Goal: Information Seeking & Learning: Learn about a topic

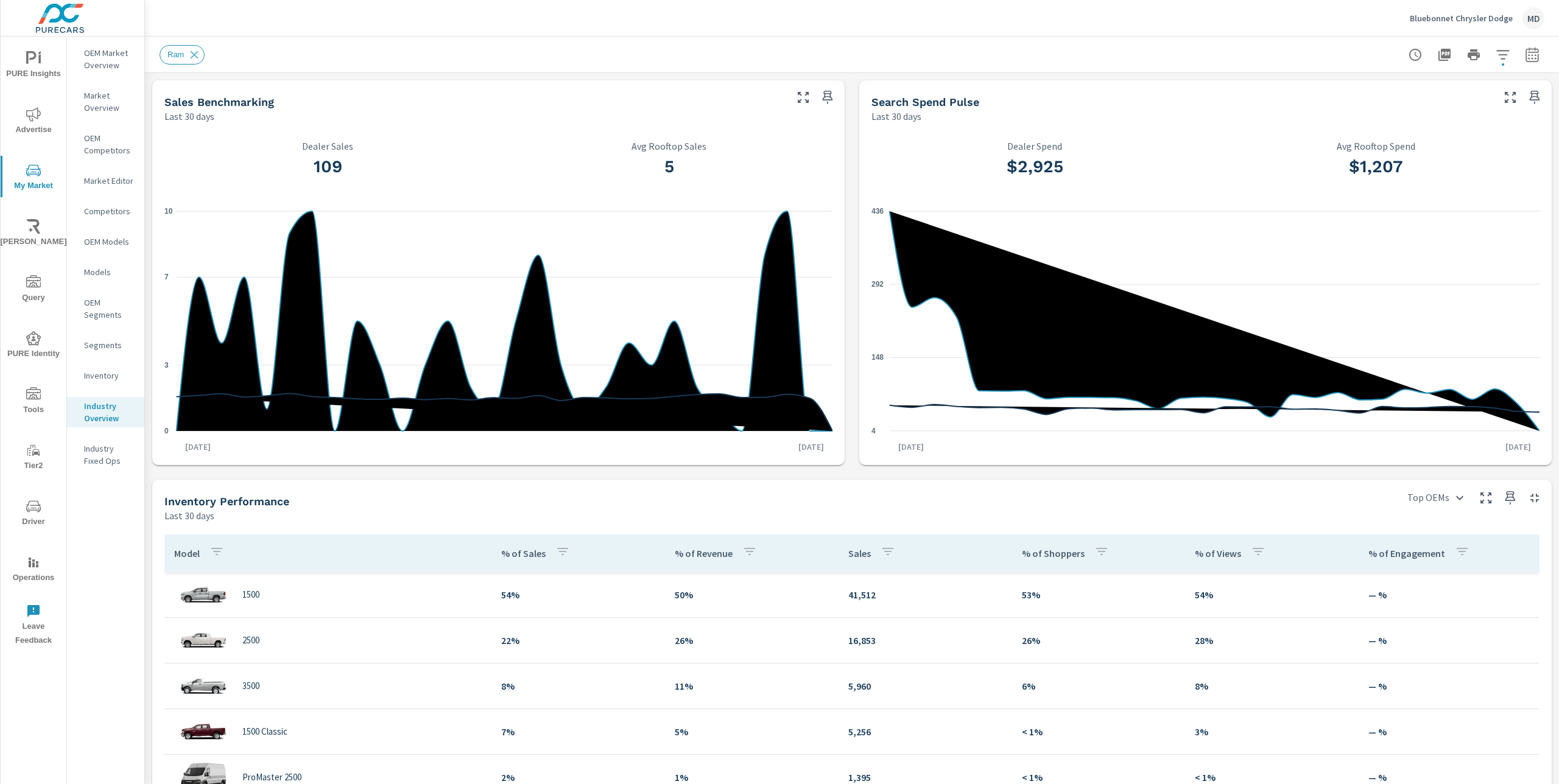
click at [102, 343] on p "Segments" at bounding box center [109, 345] width 50 height 12
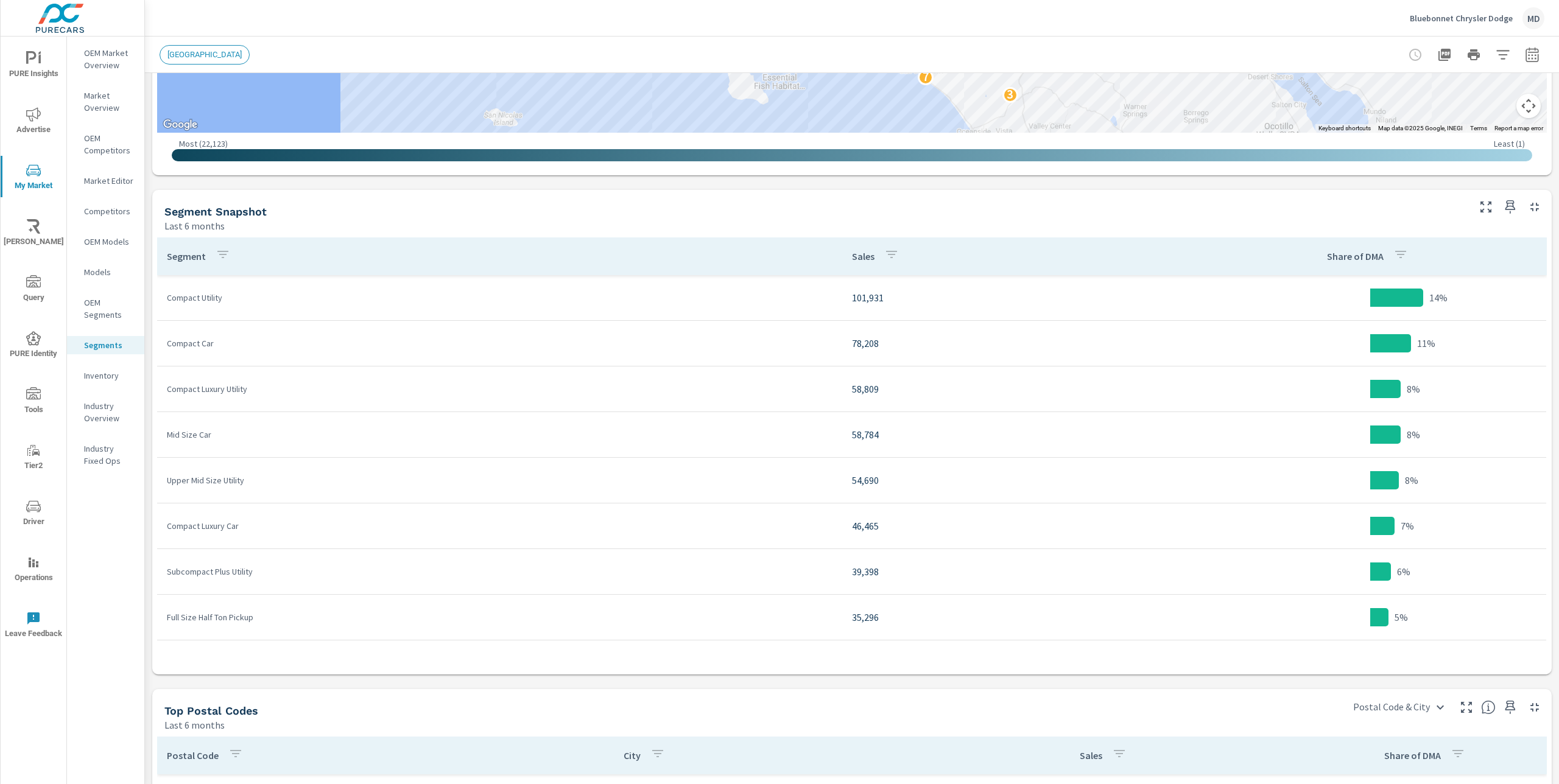
scroll to position [491, 0]
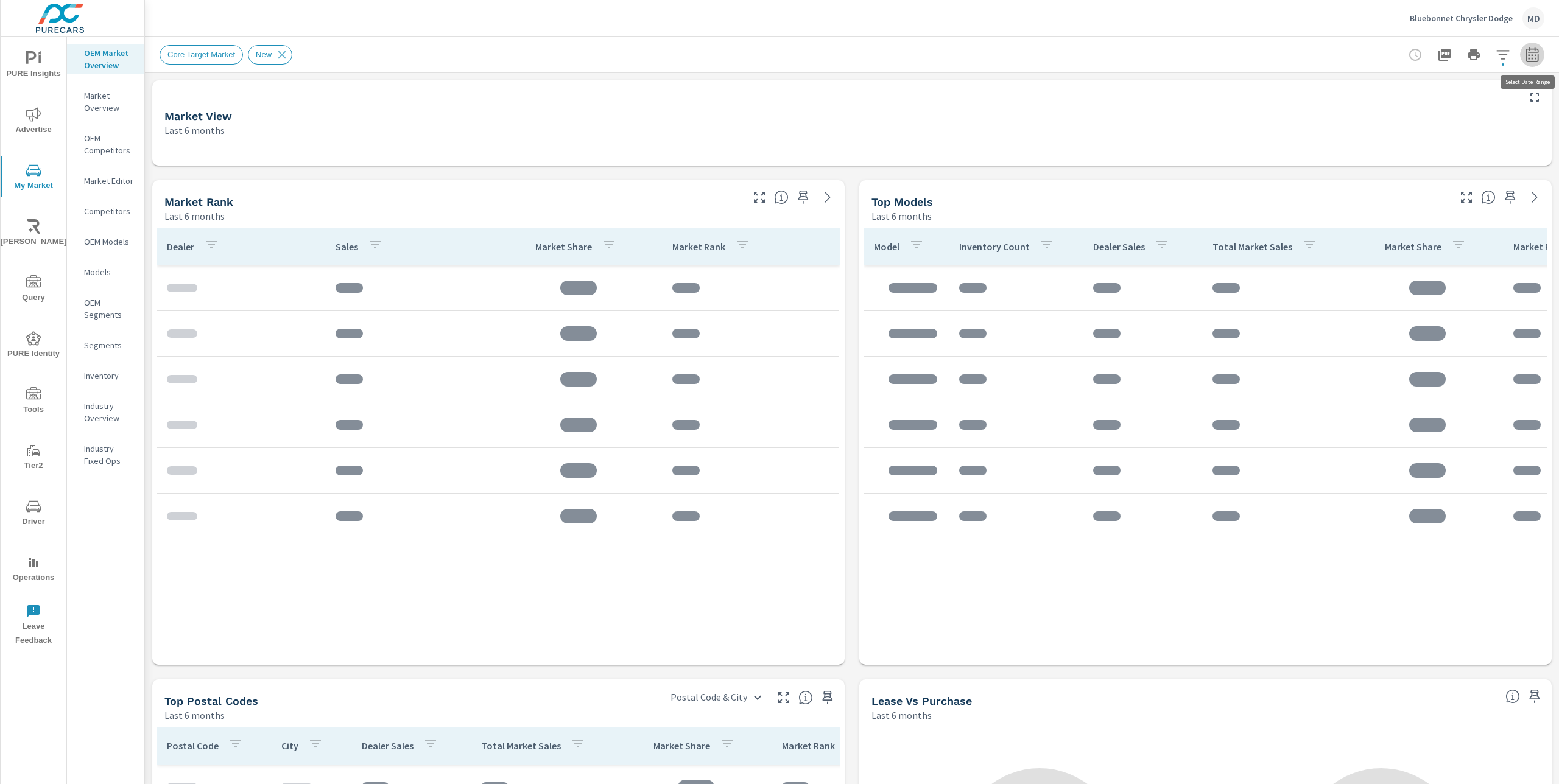
click at [1535, 56] on icon "button" at bounding box center [1532, 55] width 14 height 14
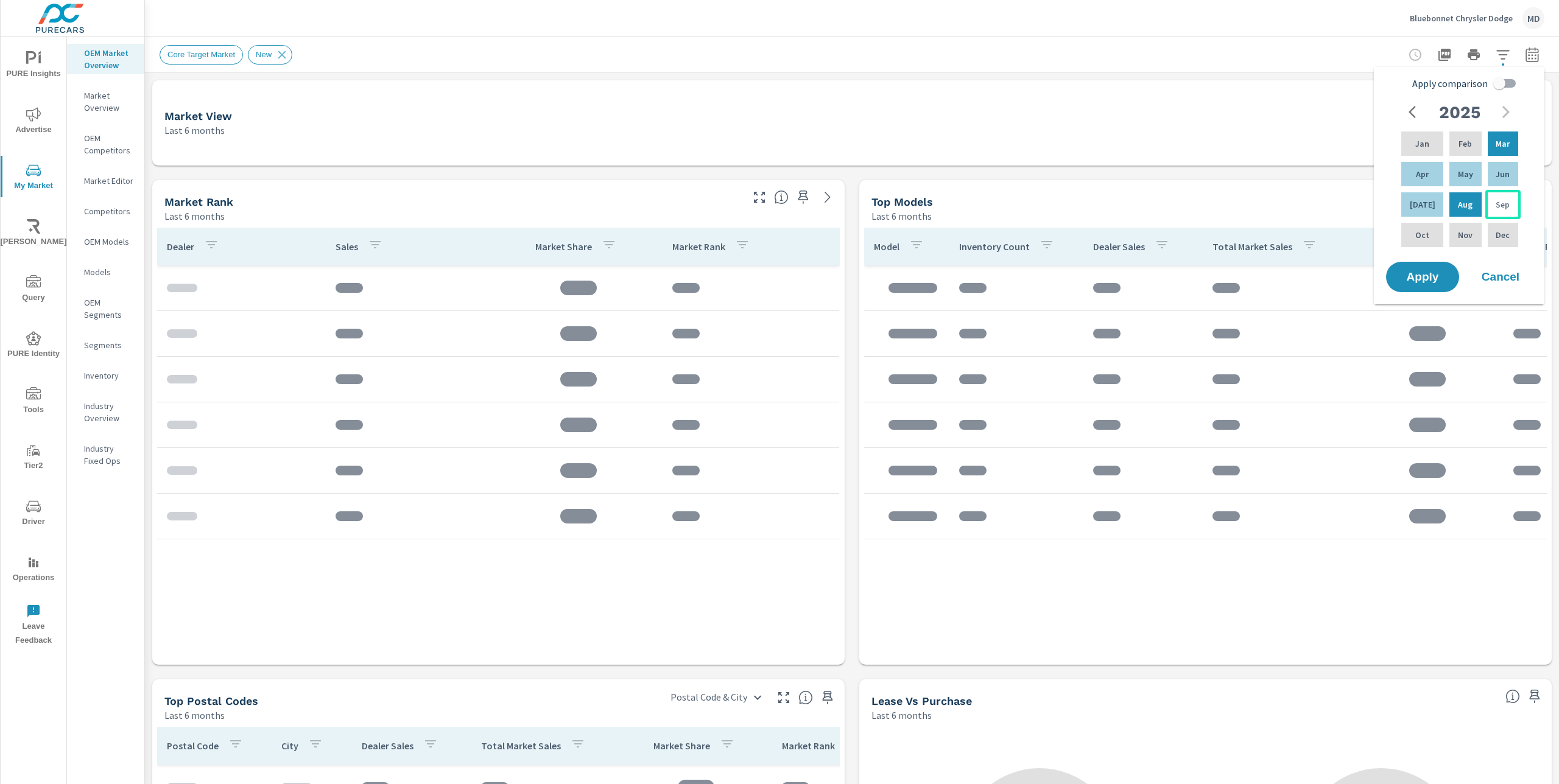
click at [1502, 202] on p "Sep" at bounding box center [1502, 204] width 14 height 12
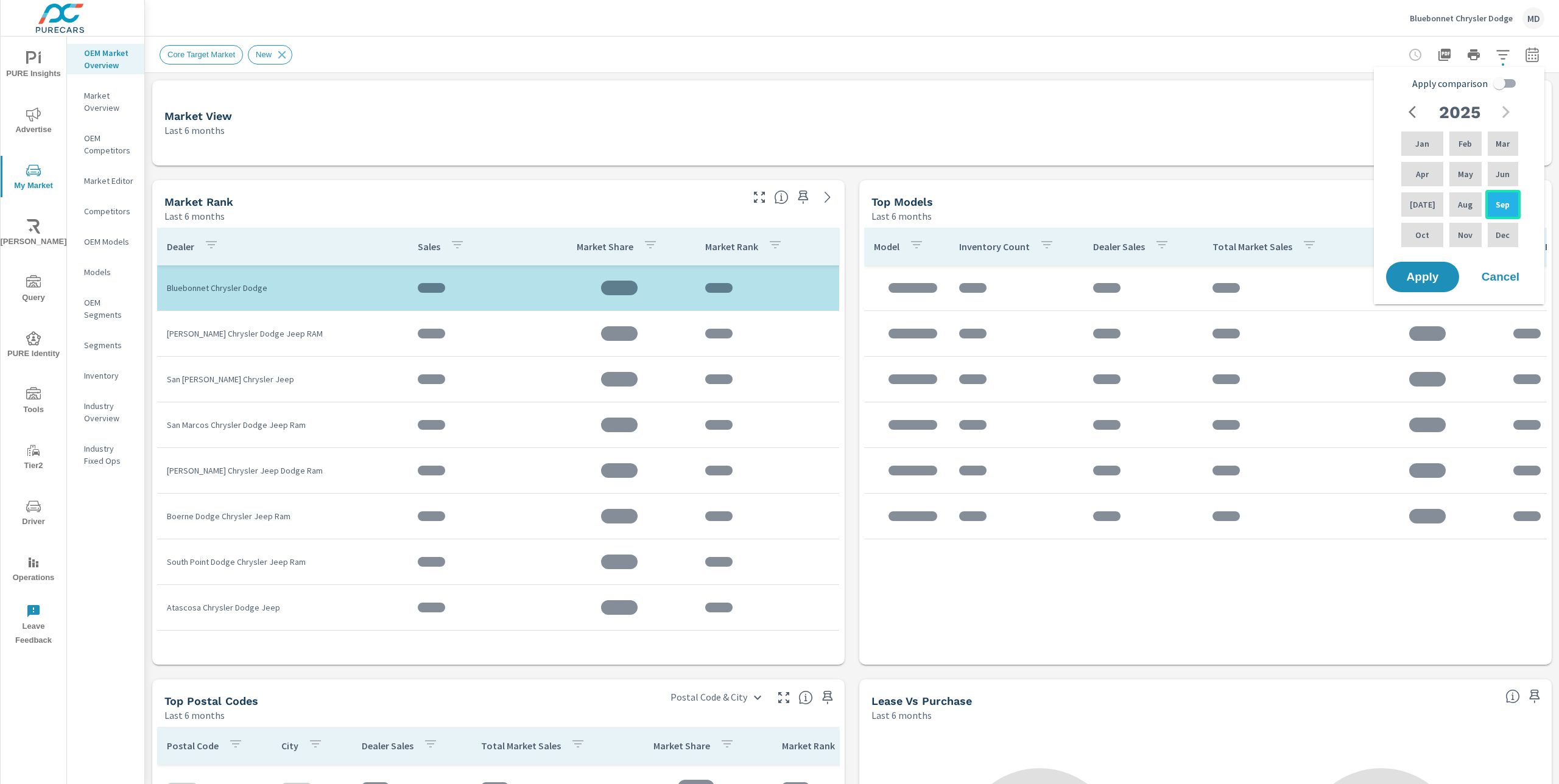
scroll to position [1085, 0]
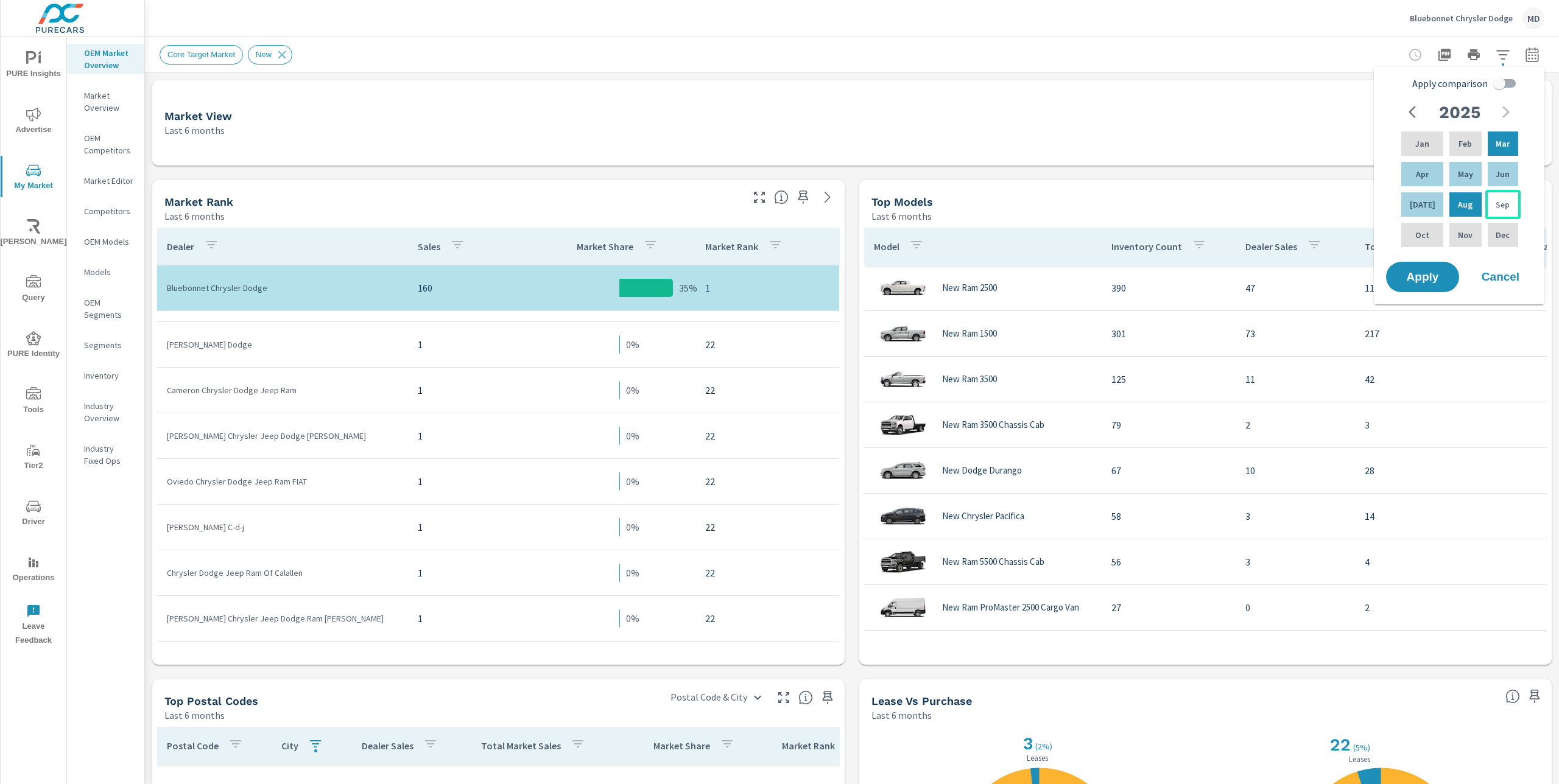
click at [1504, 206] on p "Sep" at bounding box center [1502, 204] width 14 height 12
click at [1496, 154] on div "Mar" at bounding box center [1503, 143] width 35 height 29
click at [1418, 273] on span "Apply" at bounding box center [1422, 278] width 50 height 12
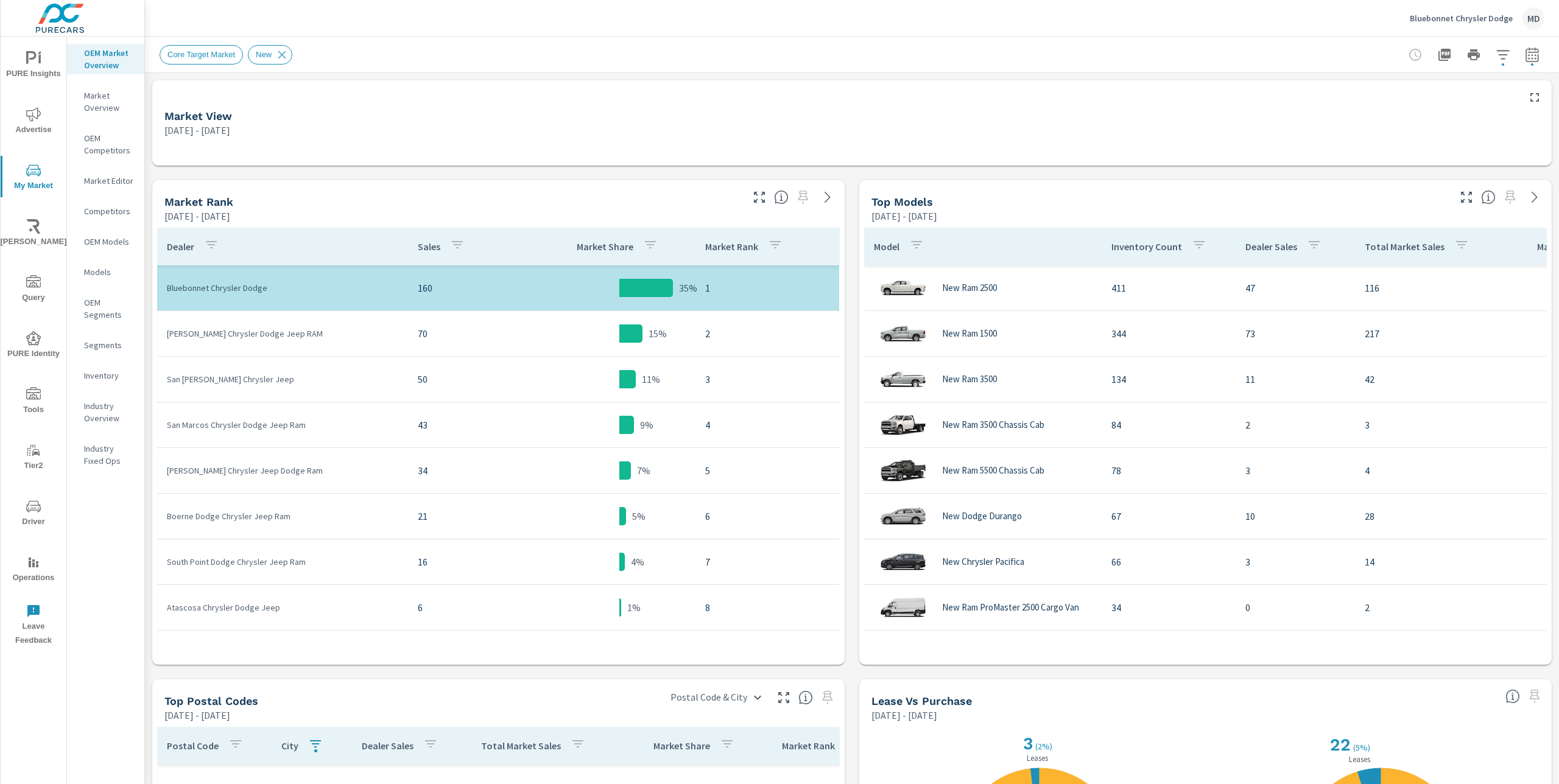
scroll to position [1085, 0]
click at [109, 406] on p "Industry Overview" at bounding box center [109, 412] width 50 height 24
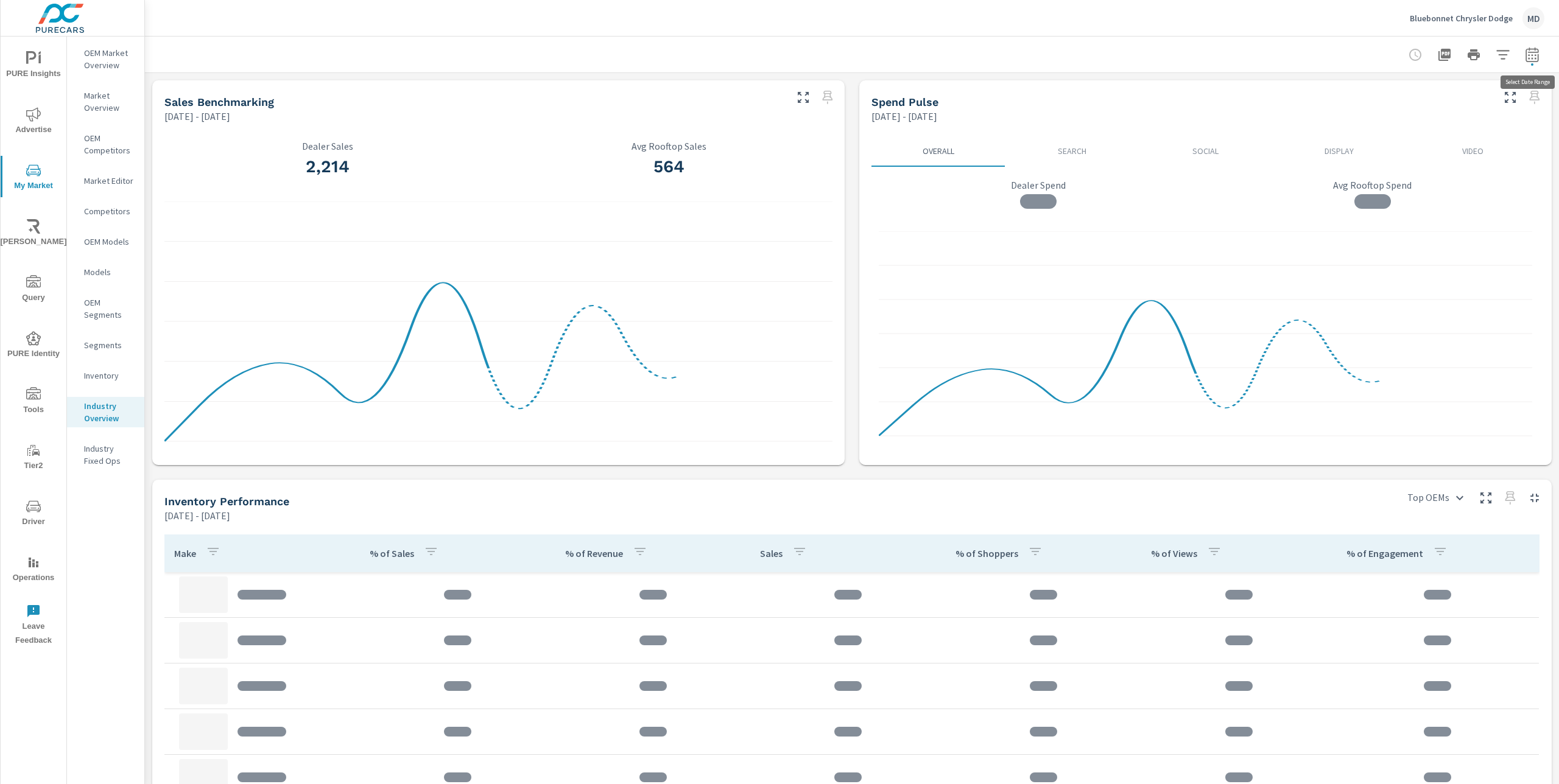
click at [1536, 50] on icon "button" at bounding box center [1532, 55] width 14 height 14
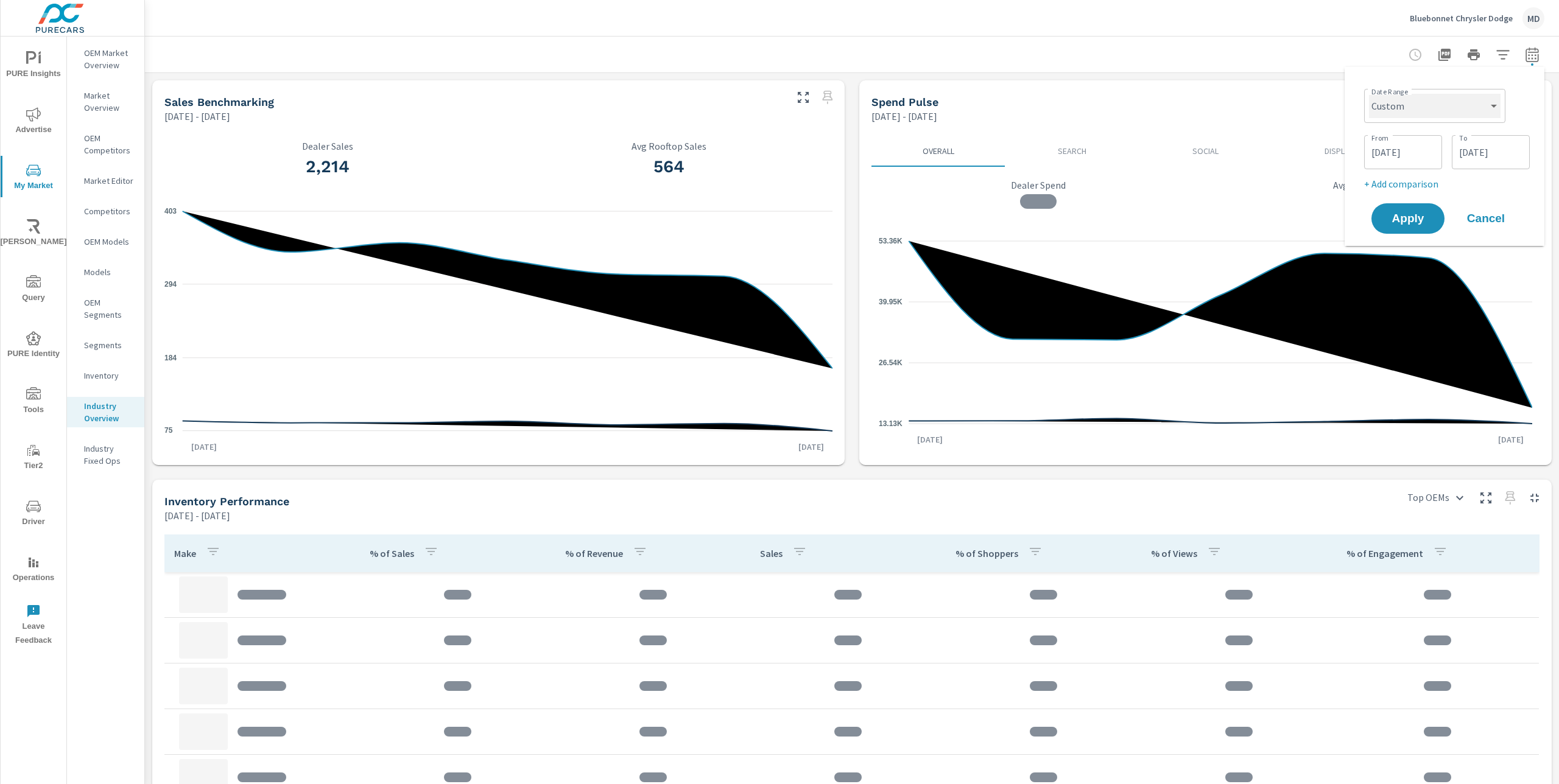
click at [1476, 104] on select "Custom [DATE] Last week Last 7 days Last 14 days Last 30 days Last 45 days Last…" at bounding box center [1435, 106] width 132 height 24
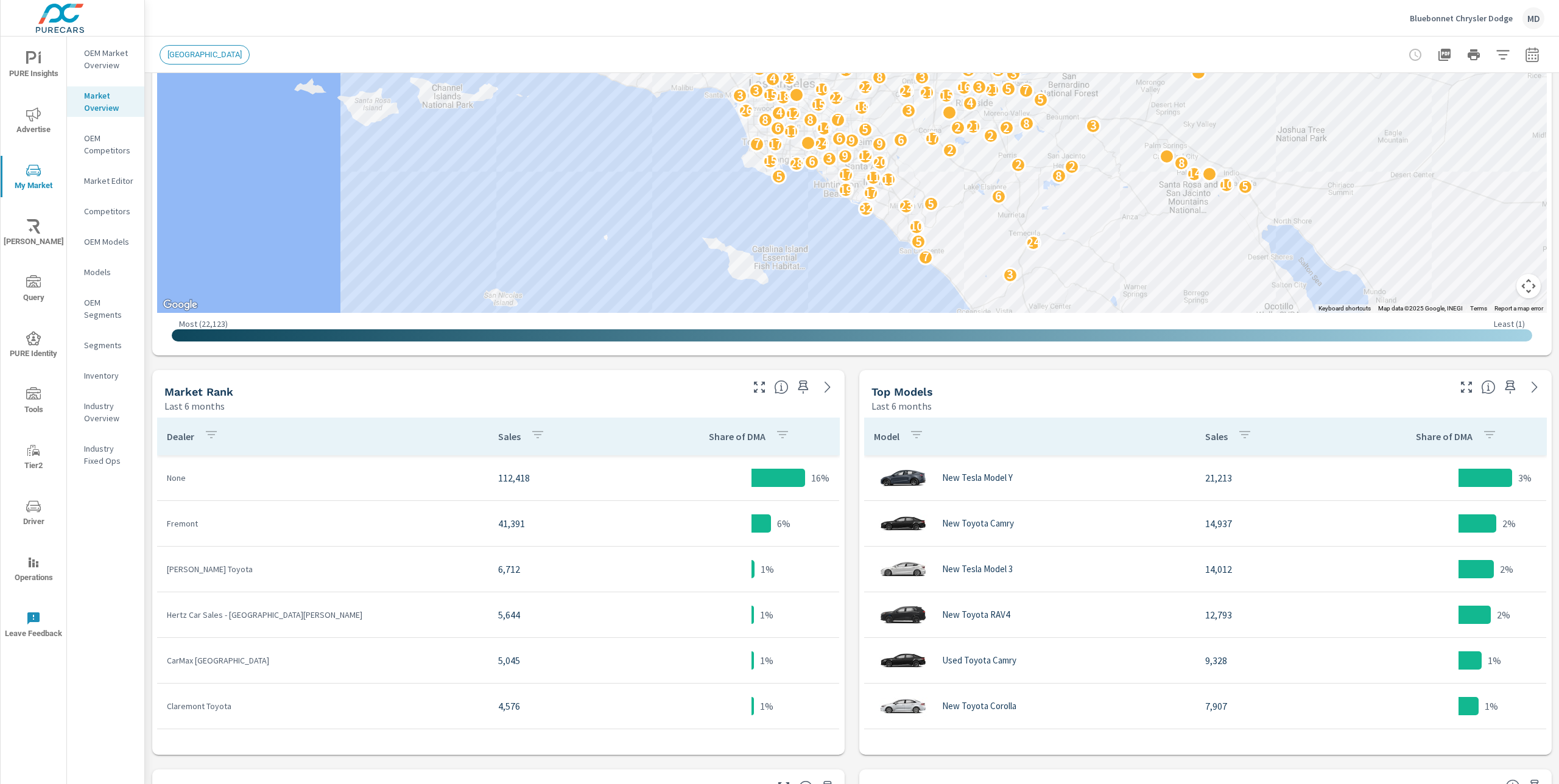
scroll to position [291, 0]
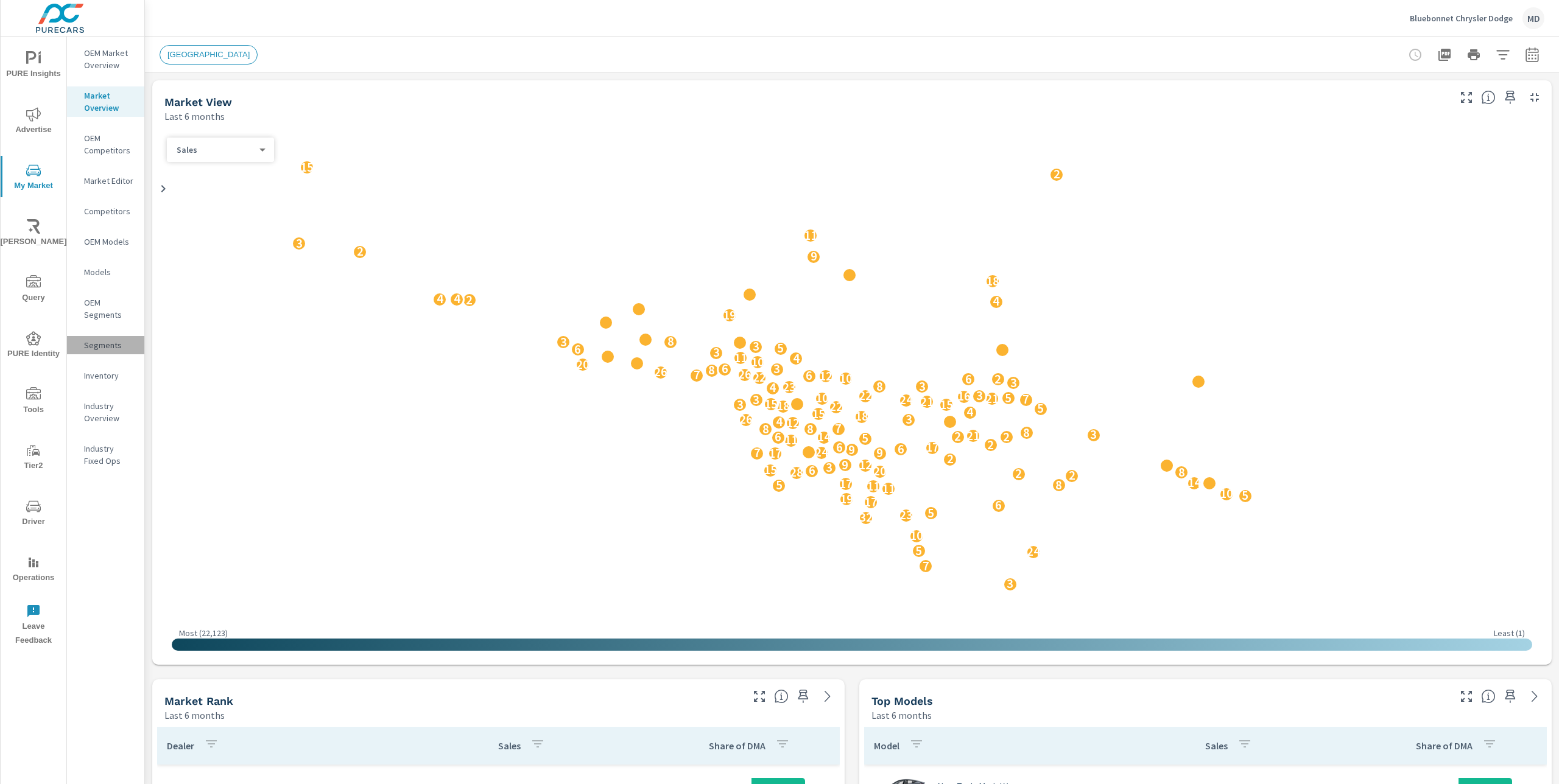
click at [104, 347] on p "Segments" at bounding box center [109, 345] width 50 height 12
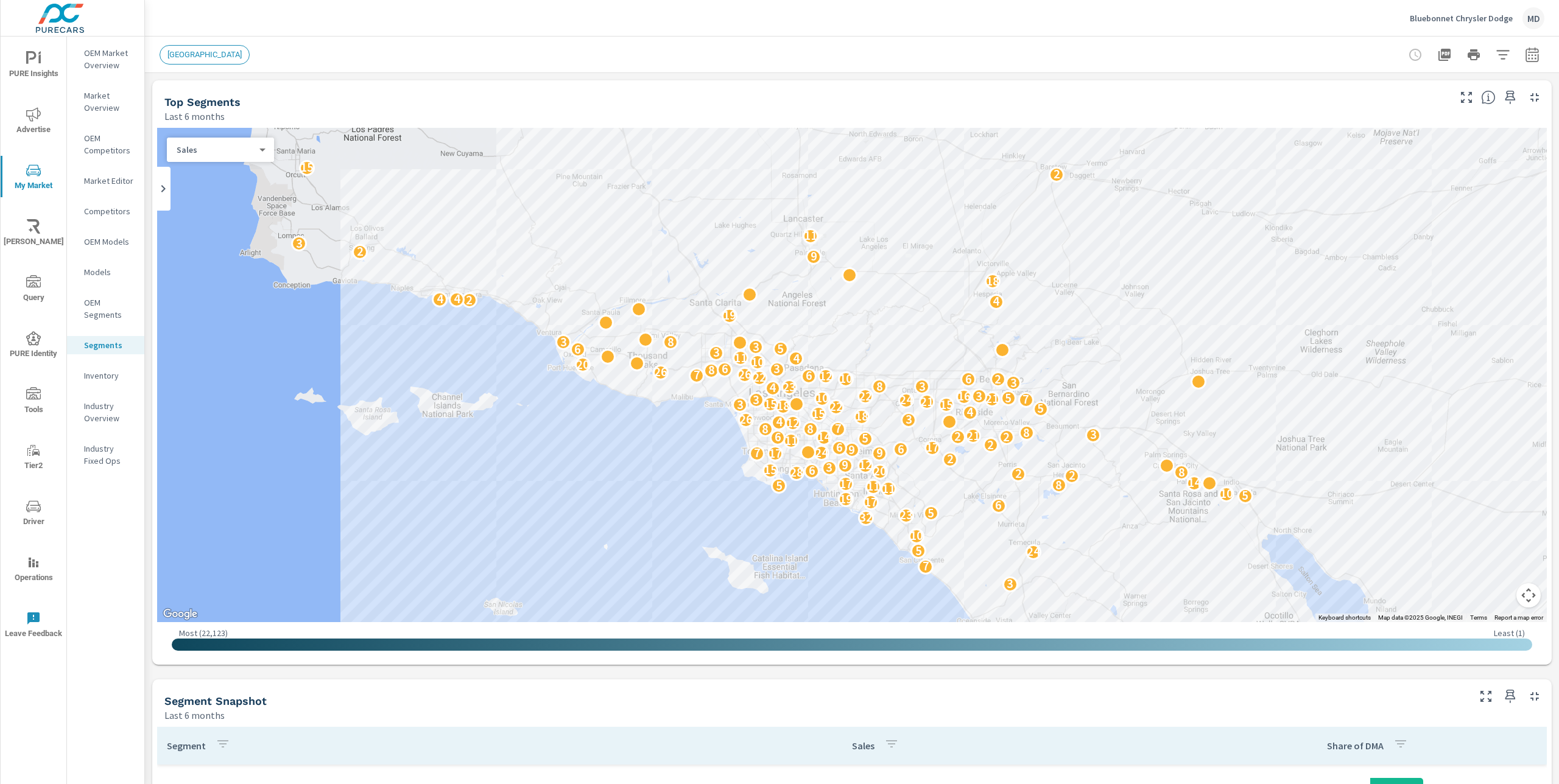
click at [108, 272] on p "Models" at bounding box center [109, 272] width 50 height 12
click at [113, 210] on p "Competitors" at bounding box center [109, 211] width 50 height 12
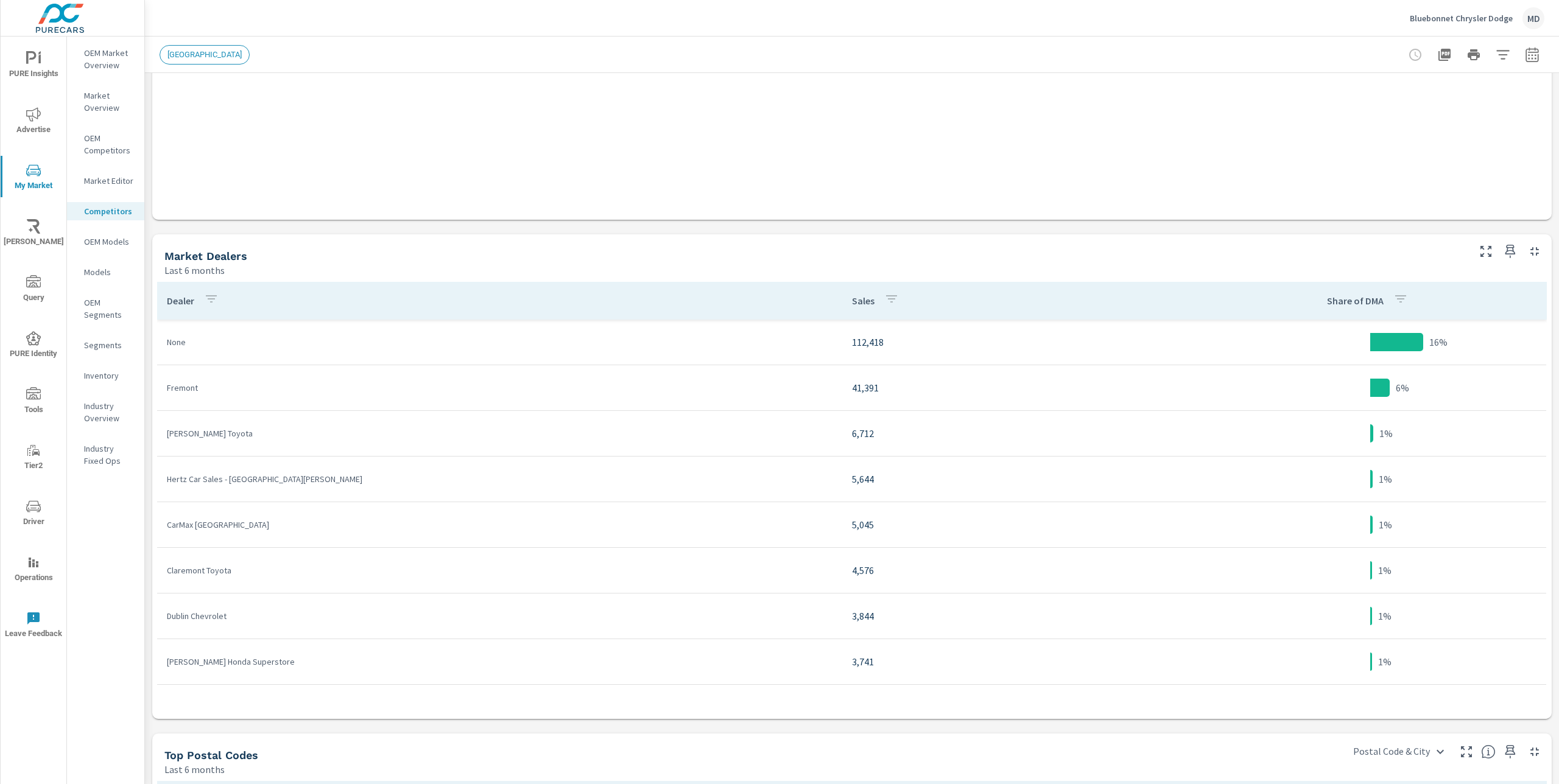
scroll to position [446, 0]
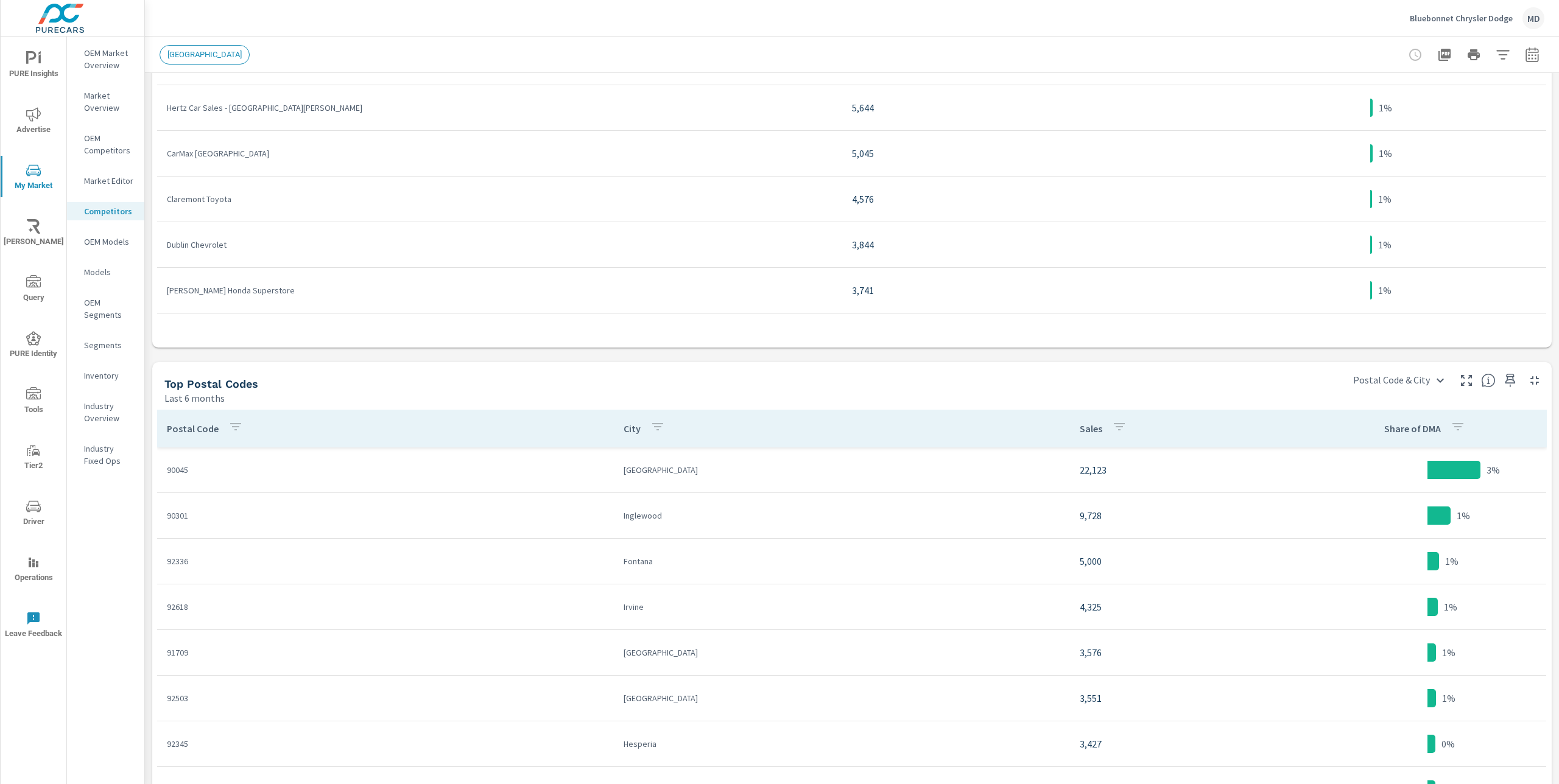
scroll to position [886, 0]
